Goal: Transaction & Acquisition: Download file/media

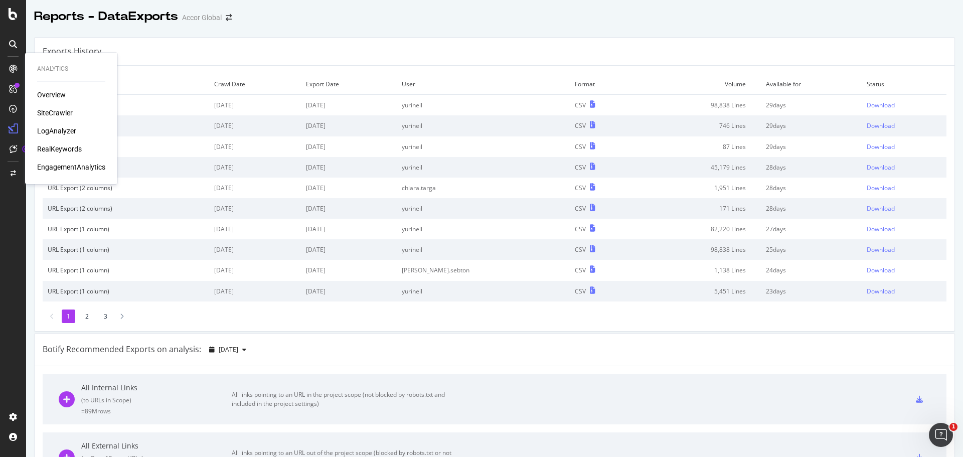
click at [59, 109] on div "SiteCrawler" at bounding box center [55, 113] width 36 height 10
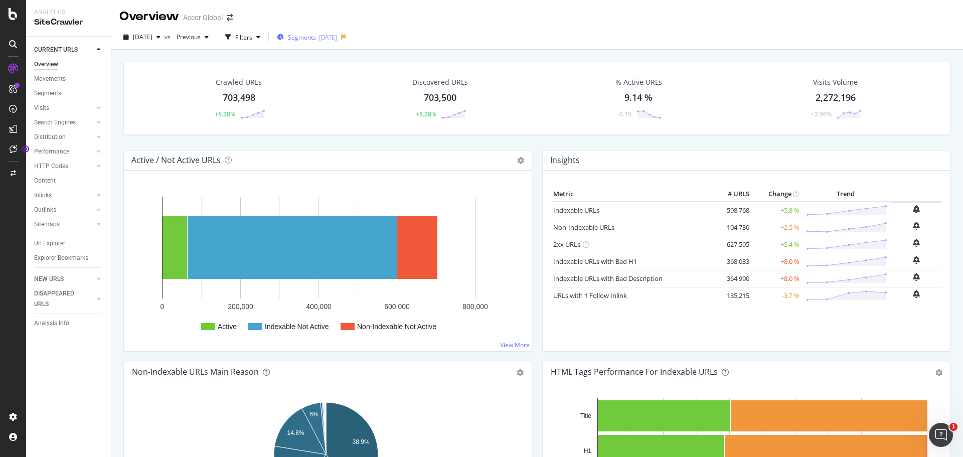
click at [316, 34] on span "Segments" at bounding box center [302, 37] width 28 height 9
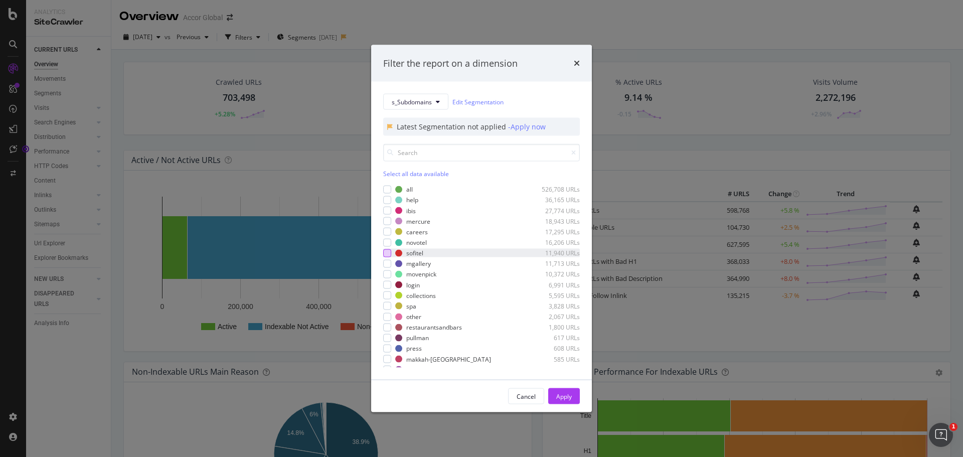
click at [386, 250] on div "modal" at bounding box center [387, 253] width 8 height 8
click at [559, 399] on div "Apply" at bounding box center [564, 396] width 16 height 9
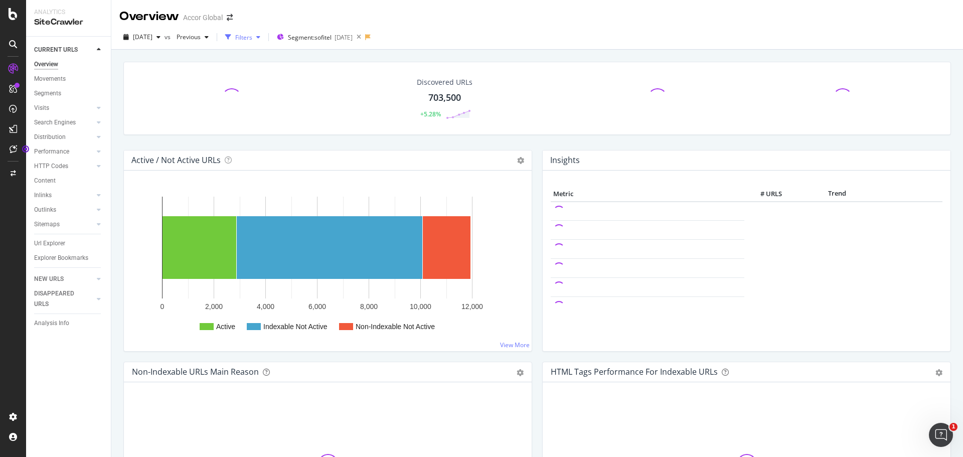
click at [252, 37] on div "Filters" at bounding box center [243, 37] width 17 height 9
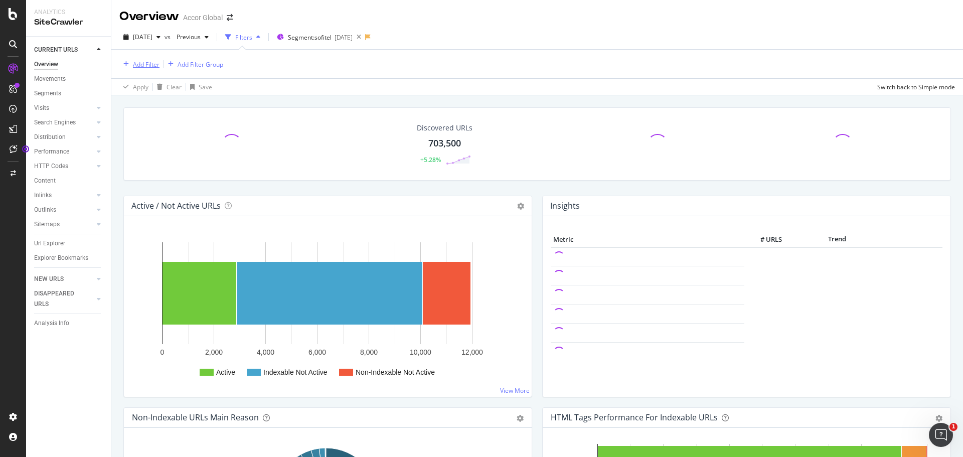
click at [142, 60] on div "Add Filter" at bounding box center [146, 64] width 27 height 9
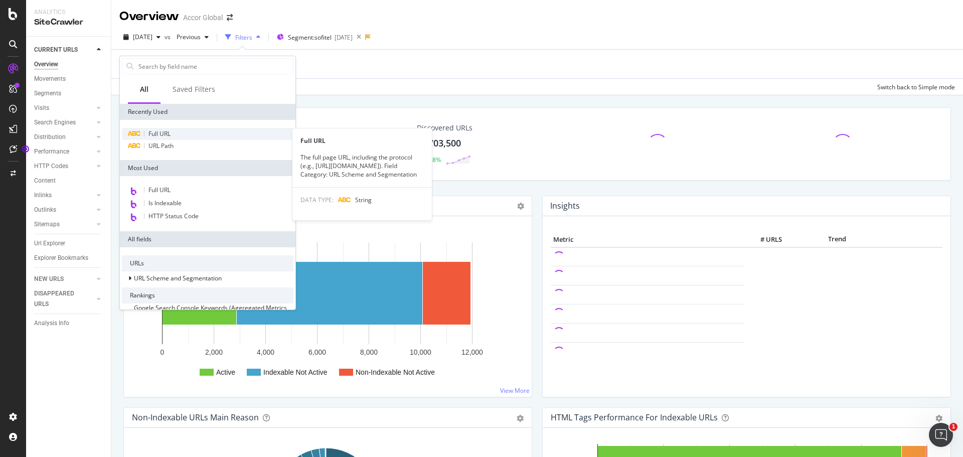
click at [167, 135] on span "Full URL" at bounding box center [159, 133] width 22 height 9
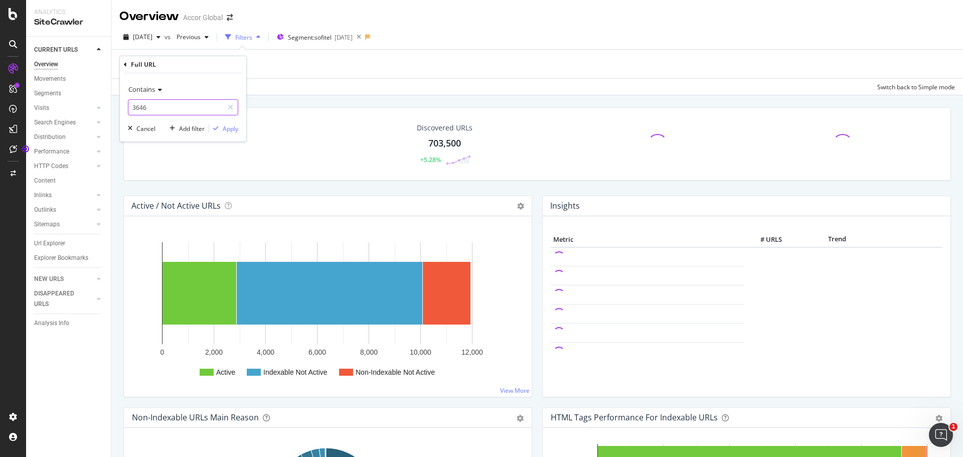
click at [181, 113] on input "3646" at bounding box center [175, 107] width 95 height 16
click at [180, 113] on input "3646" at bounding box center [175, 107] width 95 height 16
type input "6451"
click at [229, 131] on div "Apply" at bounding box center [231, 128] width 16 height 9
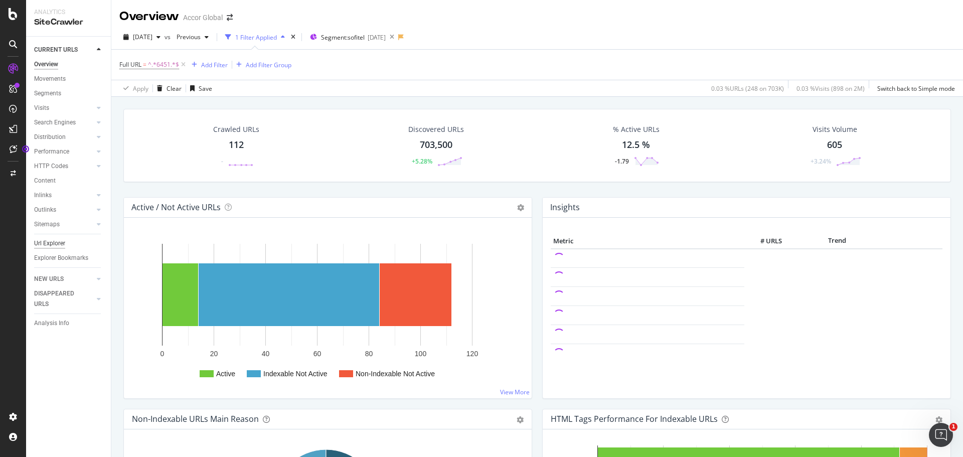
click at [64, 243] on div "Url Explorer" at bounding box center [49, 243] width 31 height 11
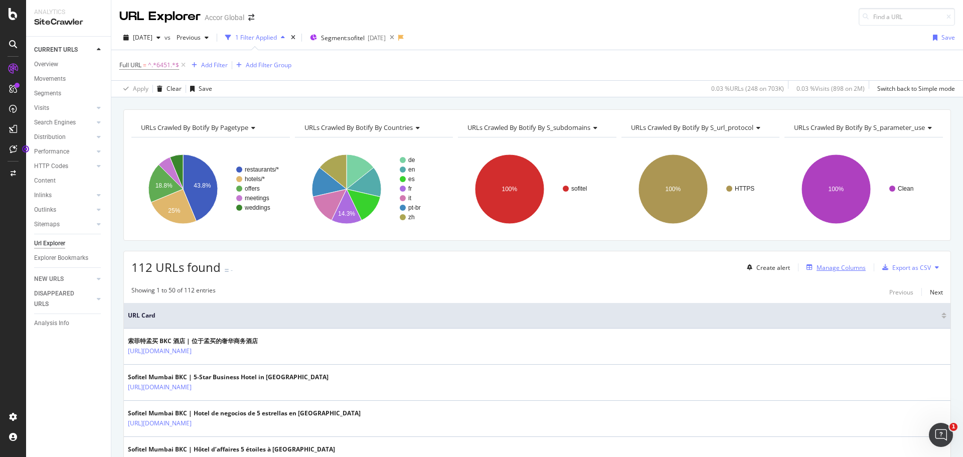
click at [831, 269] on div "Manage Columns" at bounding box center [840, 267] width 49 height 9
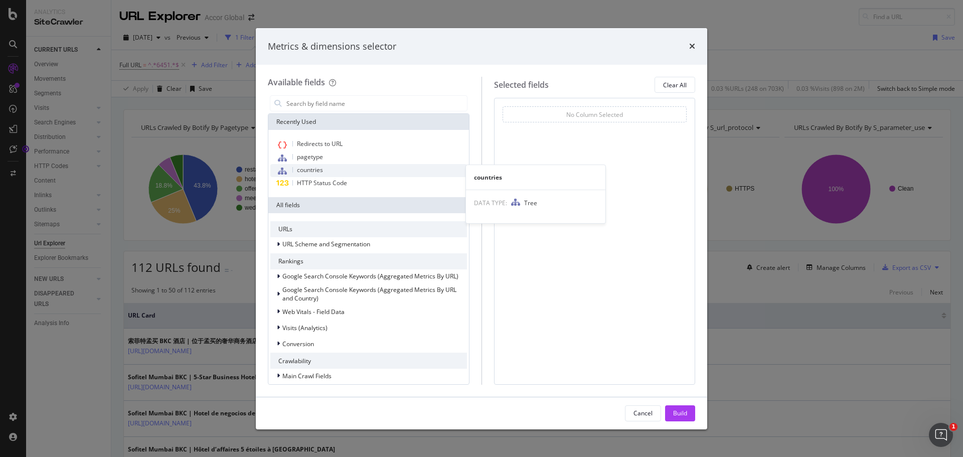
click at [330, 166] on div "countries" at bounding box center [368, 170] width 197 height 13
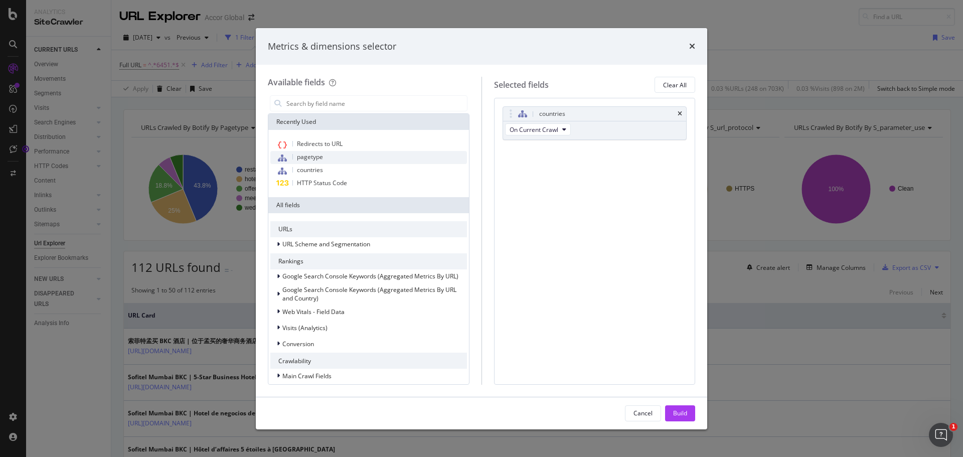
click at [331, 156] on div "pagetype" at bounding box center [368, 157] width 197 height 13
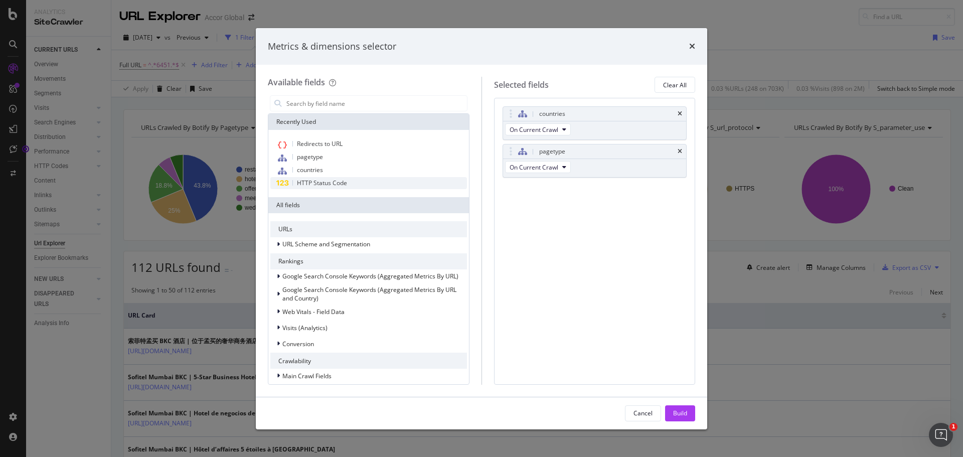
click at [341, 182] on span "HTTP Status Code" at bounding box center [322, 182] width 50 height 9
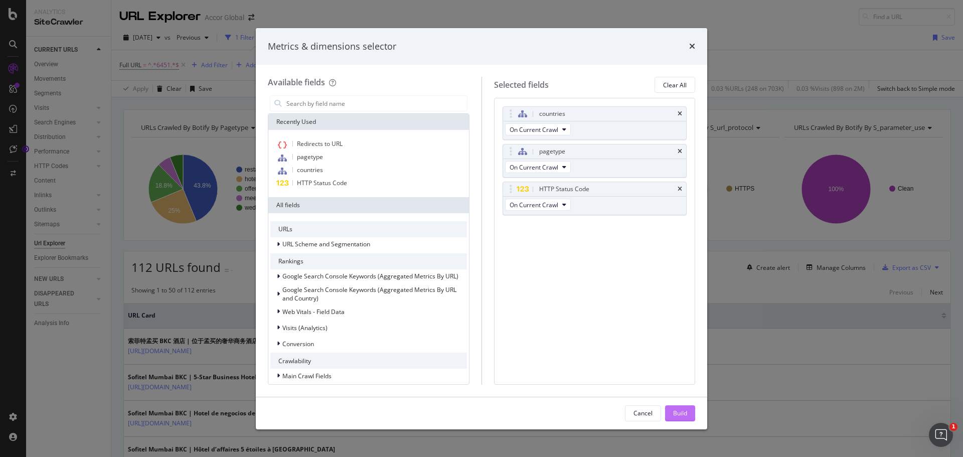
click at [681, 414] on div "Build" at bounding box center [680, 413] width 14 height 9
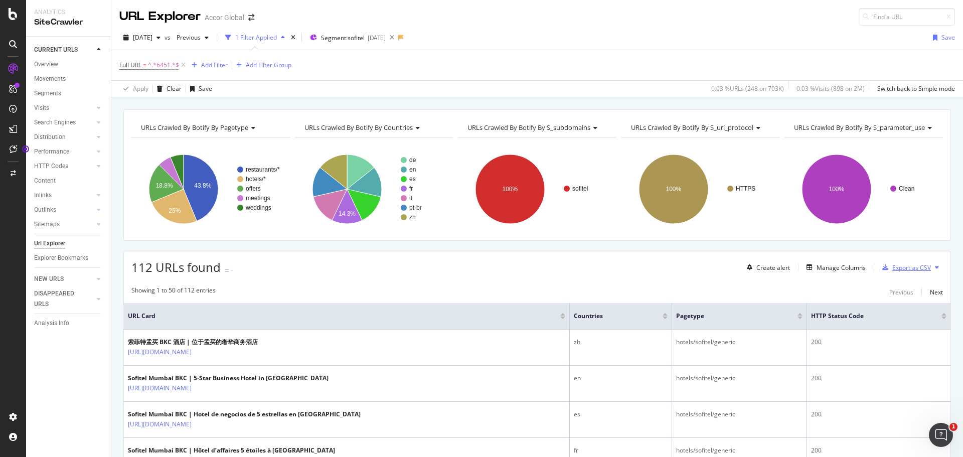
click at [899, 266] on div "Export as CSV" at bounding box center [911, 267] width 39 height 9
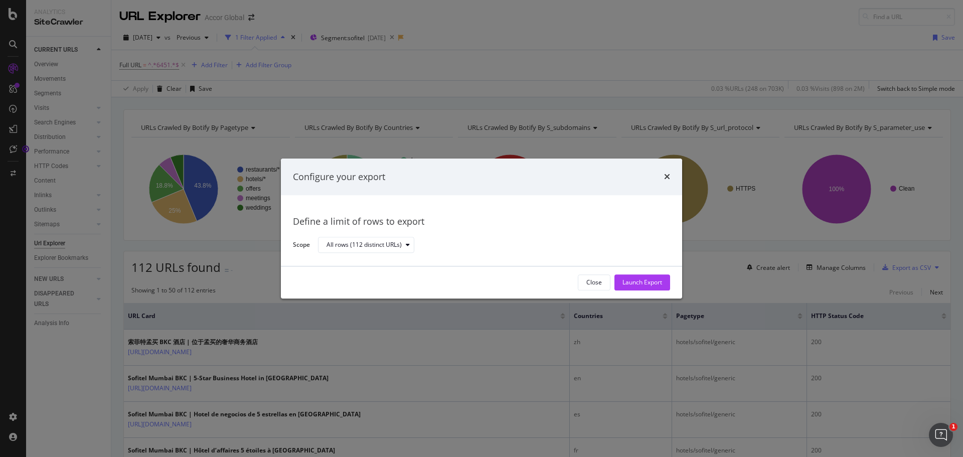
click at [630, 279] on div "Launch Export" at bounding box center [642, 282] width 40 height 9
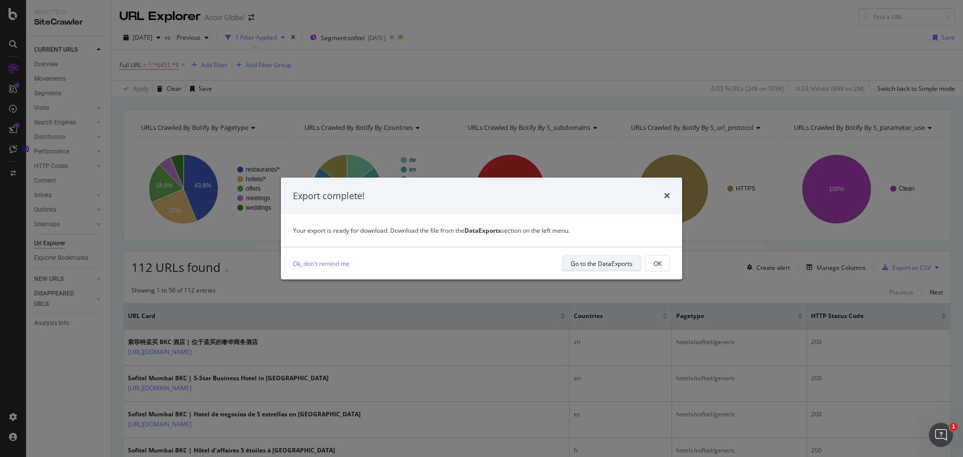
click at [605, 259] on div "Go to the DataExports" at bounding box center [602, 263] width 62 height 9
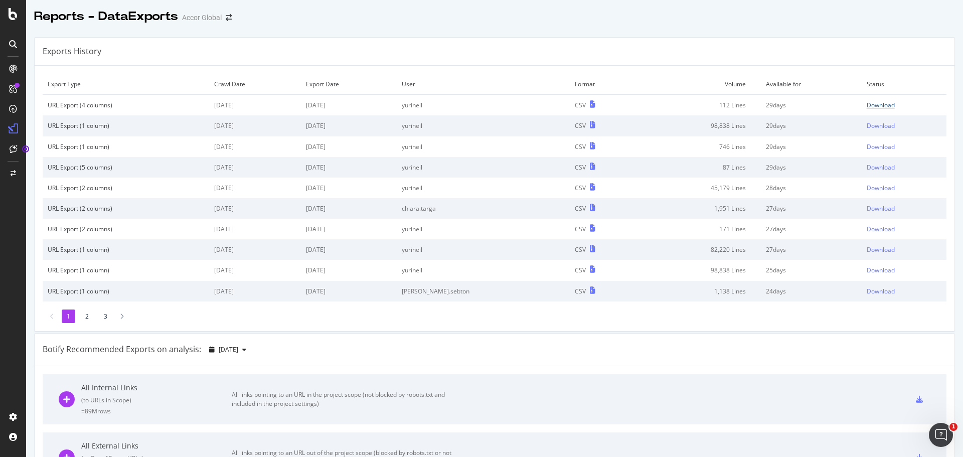
click at [866, 102] on div "Download" at bounding box center [880, 105] width 28 height 9
